Goal: Obtain resource: Obtain resource

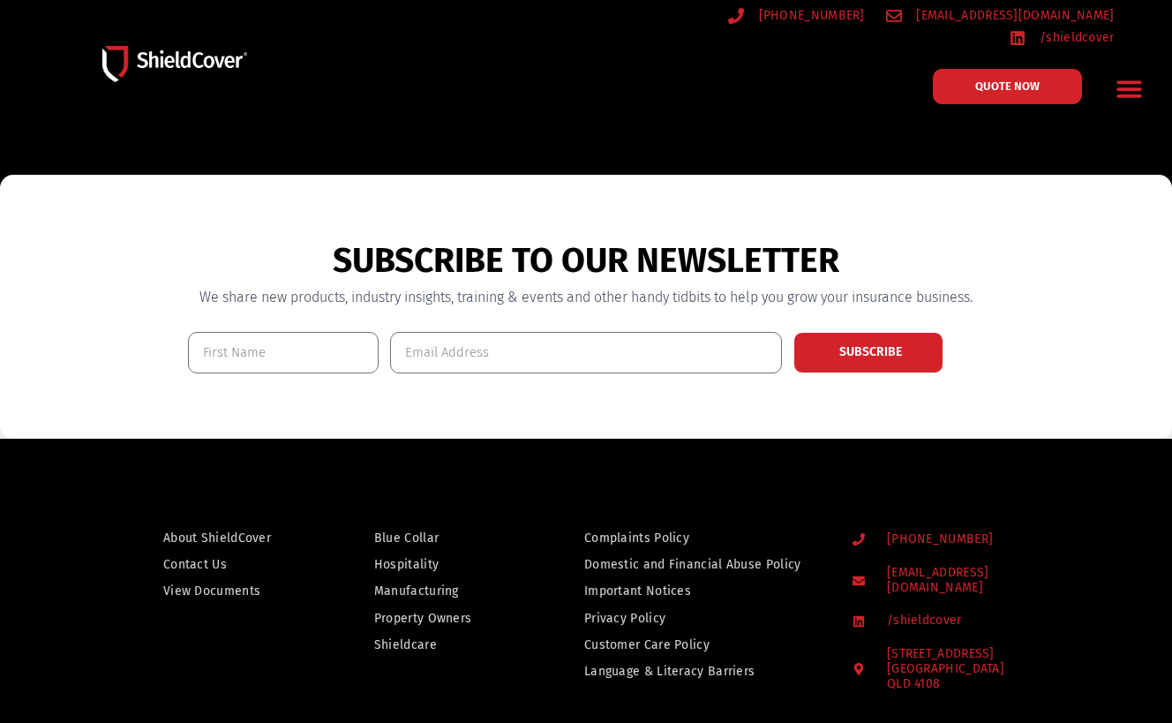
scroll to position [1147, 0]
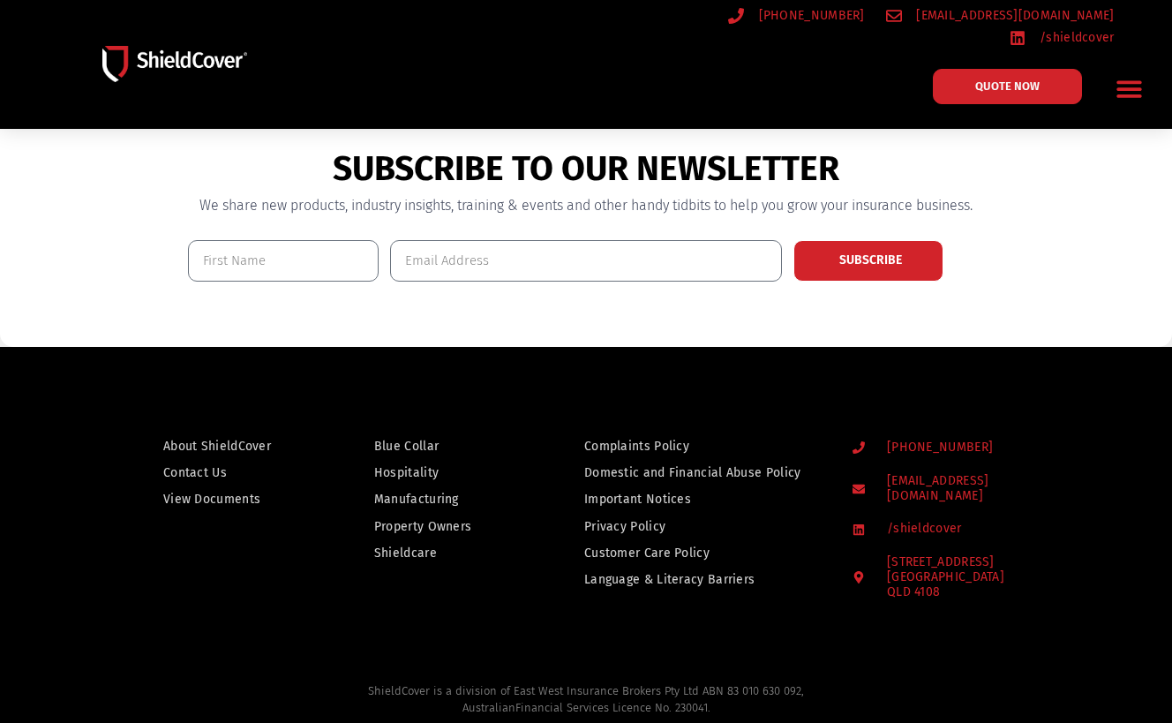
click at [409, 438] on span "Blue Collar" at bounding box center [406, 446] width 64 height 22
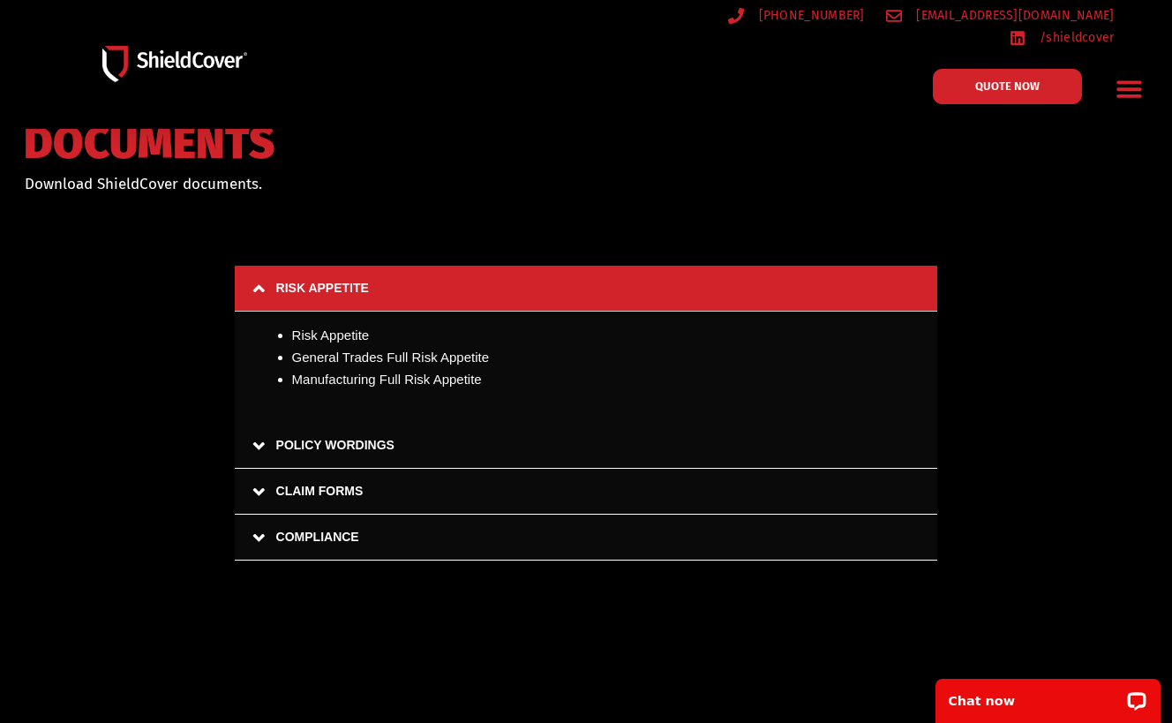
scroll to position [88, 0]
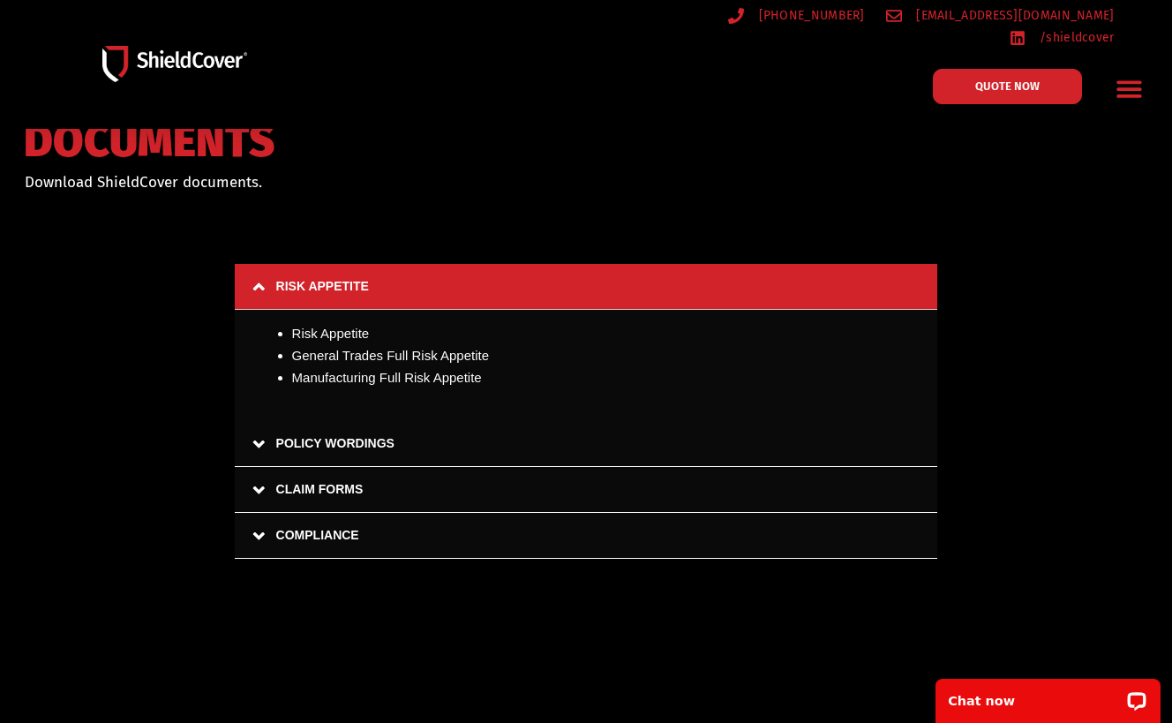
click at [255, 435] on link "POLICY WORDINGS" at bounding box center [586, 444] width 703 height 46
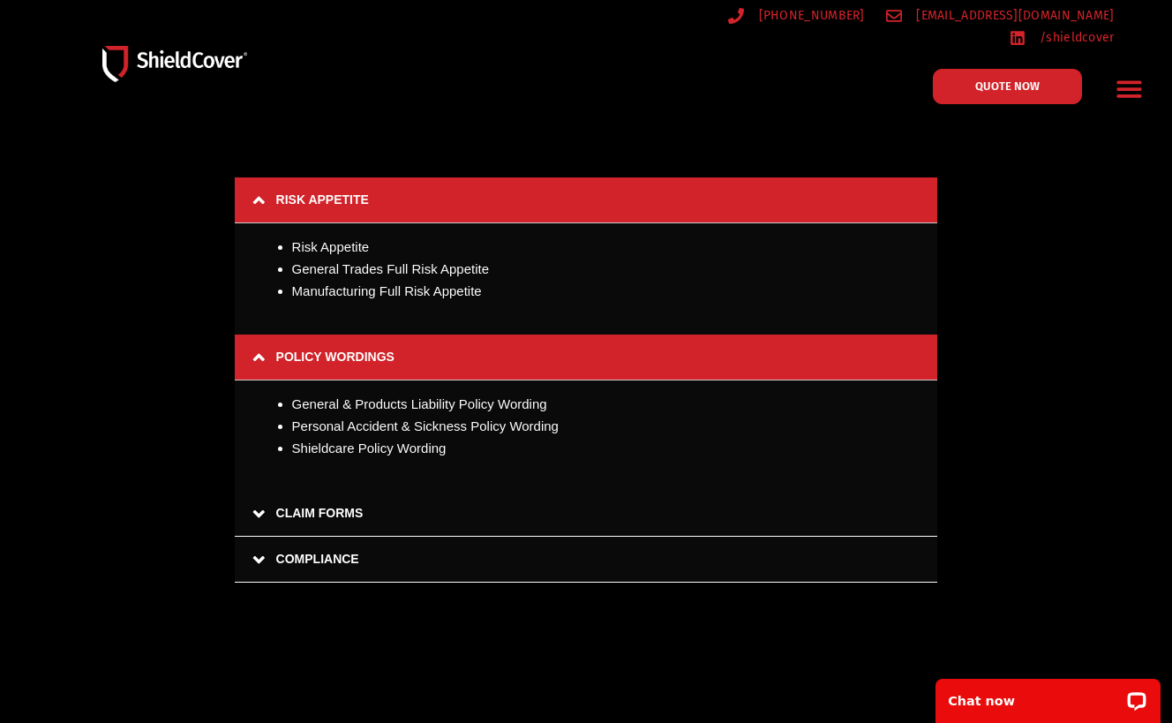
scroll to position [177, 0]
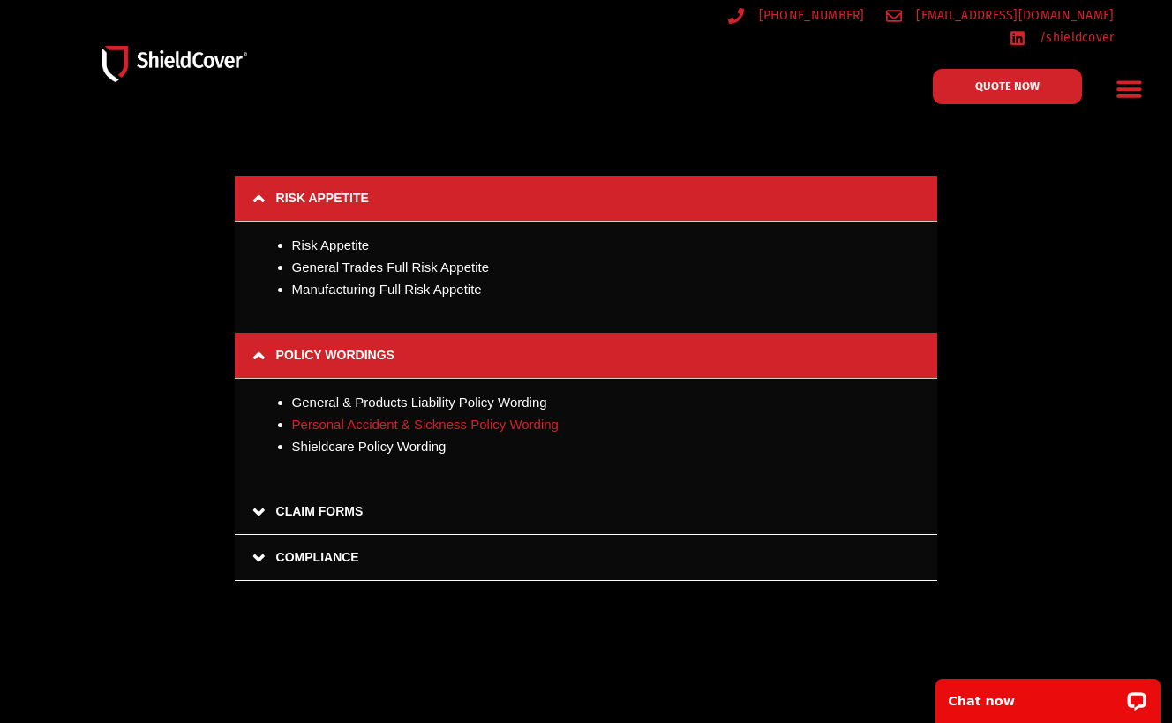
click at [477, 417] on link "Personal Accident & Sickness Policy Wording" at bounding box center [425, 424] width 267 height 15
